Goal: Navigation & Orientation: Find specific page/section

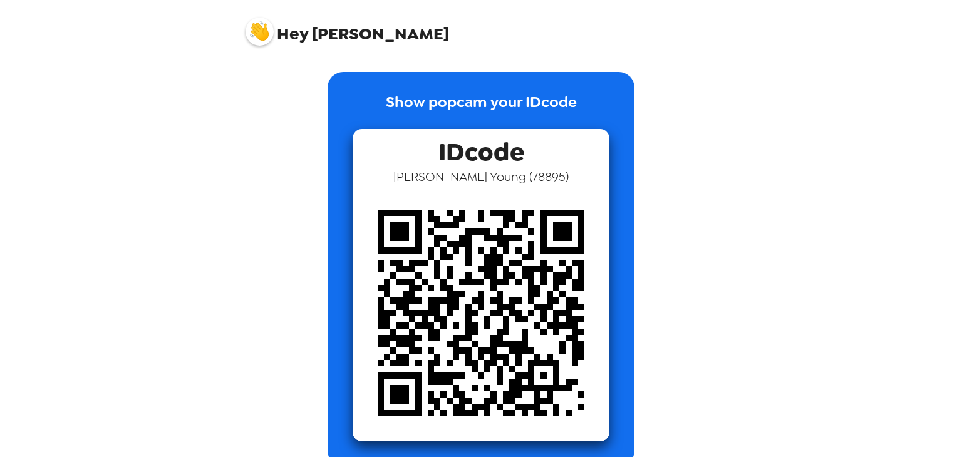
click at [478, 248] on img at bounding box center [481, 313] width 257 height 257
click at [338, 36] on span "Hey Julian" at bounding box center [348, 26] width 204 height 31
